Goal: Navigation & Orientation: Find specific page/section

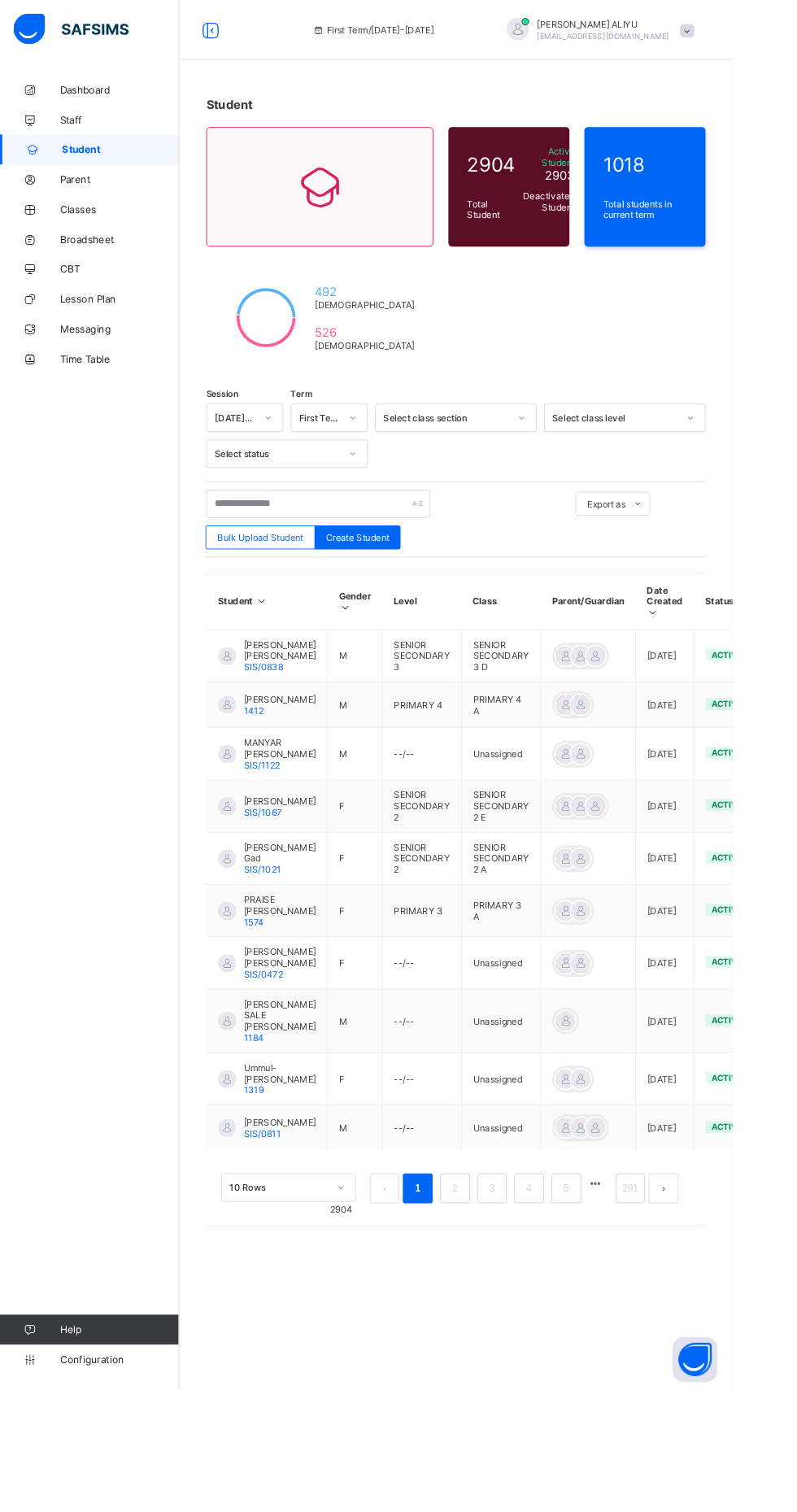
click at [0, 233] on icon at bounding box center [32, 227] width 65 height 12
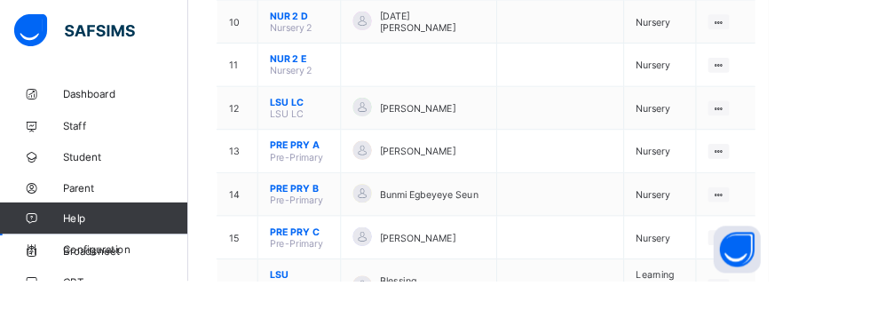
scroll to position [707, 0]
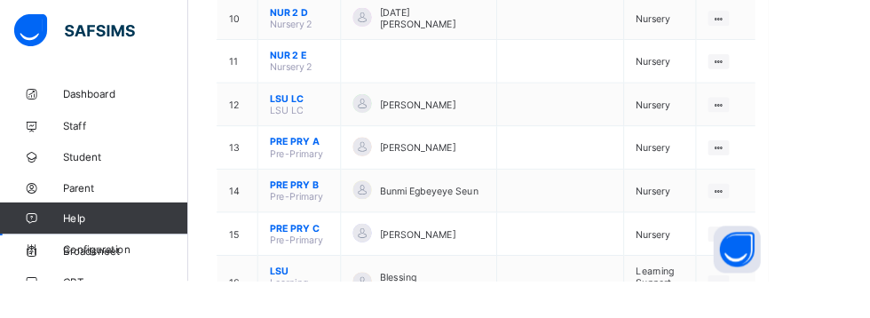
click at [0, 0] on ul "View Class Assign form Teacher" at bounding box center [0, 0] width 0 height 0
click at [0, 0] on div "View Class" at bounding box center [0, 0] width 0 height 0
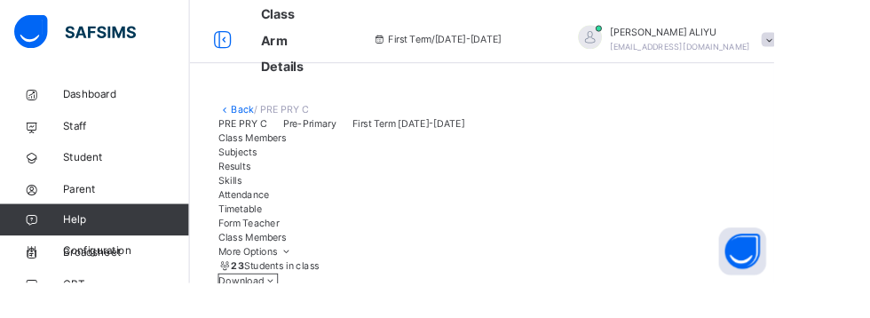
click at [262, 122] on link "Back" at bounding box center [273, 122] width 26 height 13
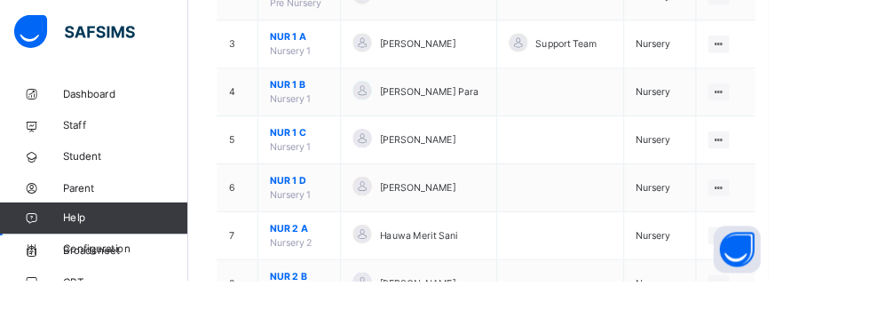
scroll to position [364, 0]
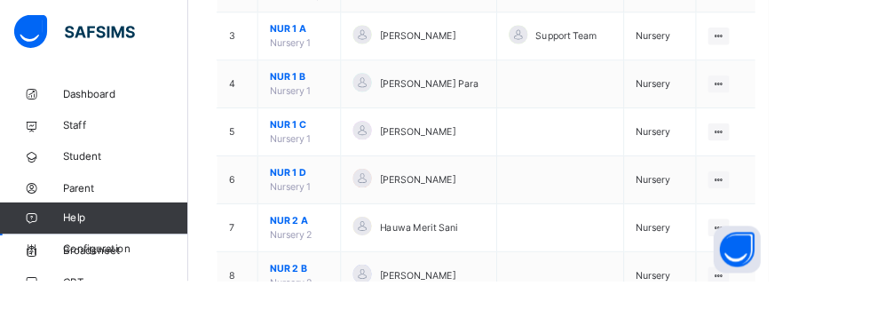
click at [807, 257] on div at bounding box center [813, 258] width 24 height 20
click at [0, 0] on div "View Class" at bounding box center [0, 0] width 0 height 0
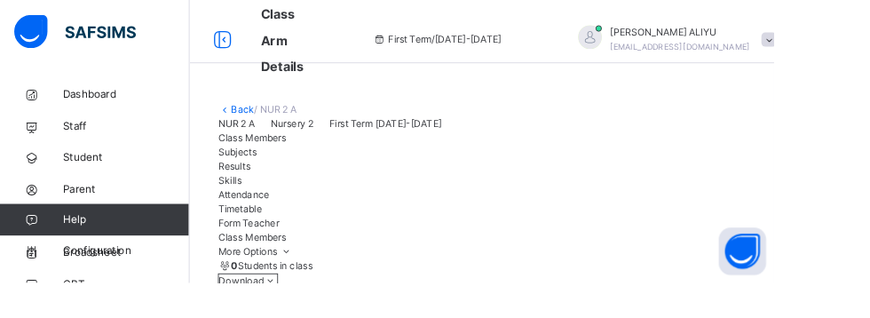
click at [264, 121] on link "Back" at bounding box center [273, 122] width 26 height 13
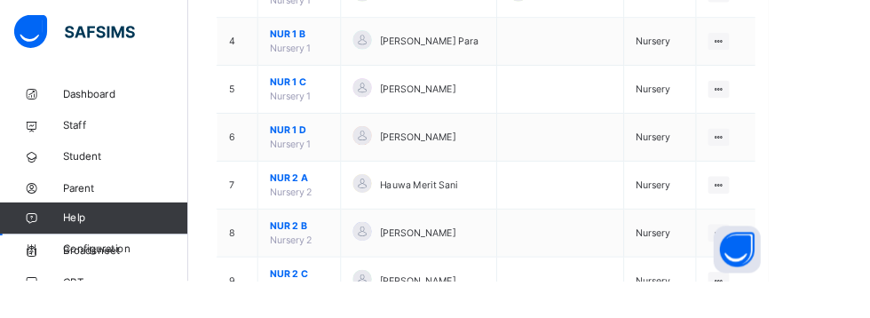
scroll to position [454, 0]
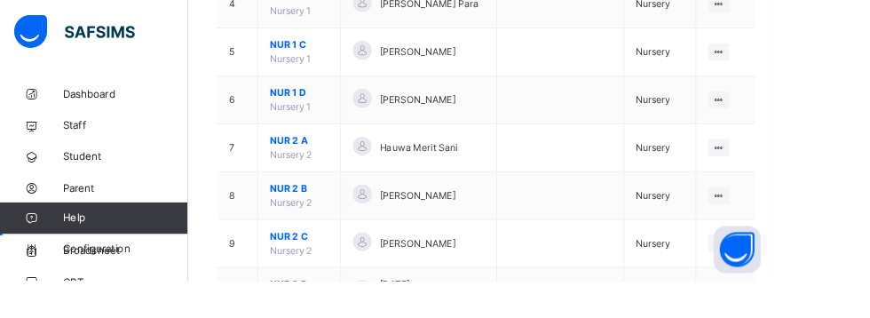
click at [806, 222] on icon at bounding box center [813, 220] width 15 height 13
click at [0, 0] on div "View Class" at bounding box center [0, 0] width 0 height 0
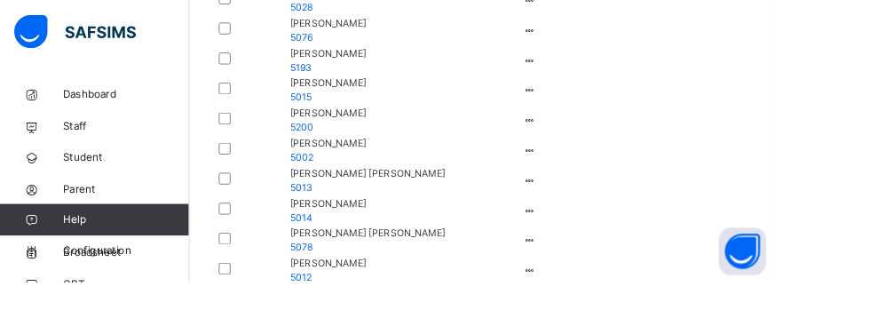
scroll to position [1730, 0]
